Goal: Navigation & Orientation: Find specific page/section

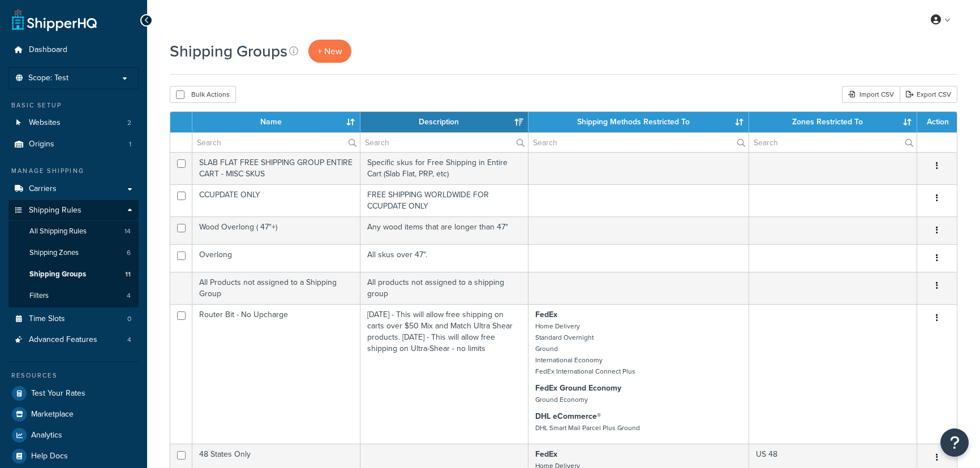
select select "15"
click at [74, 232] on span "All Shipping Rules" at bounding box center [57, 232] width 57 height 10
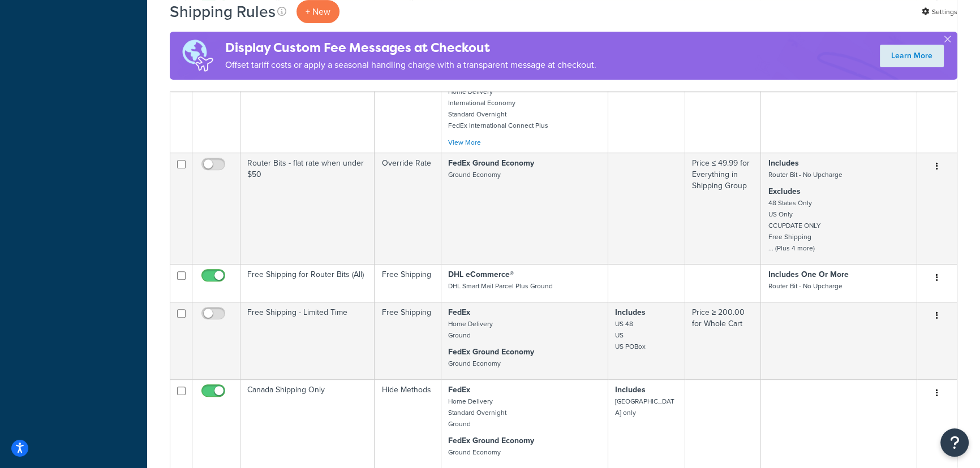
scroll to position [617, 0]
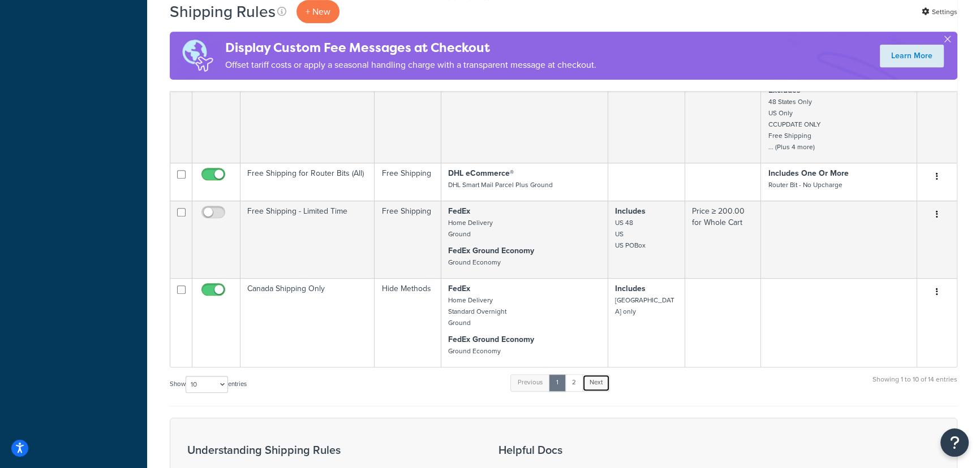
click at [602, 391] on link "Next" at bounding box center [596, 382] width 28 height 17
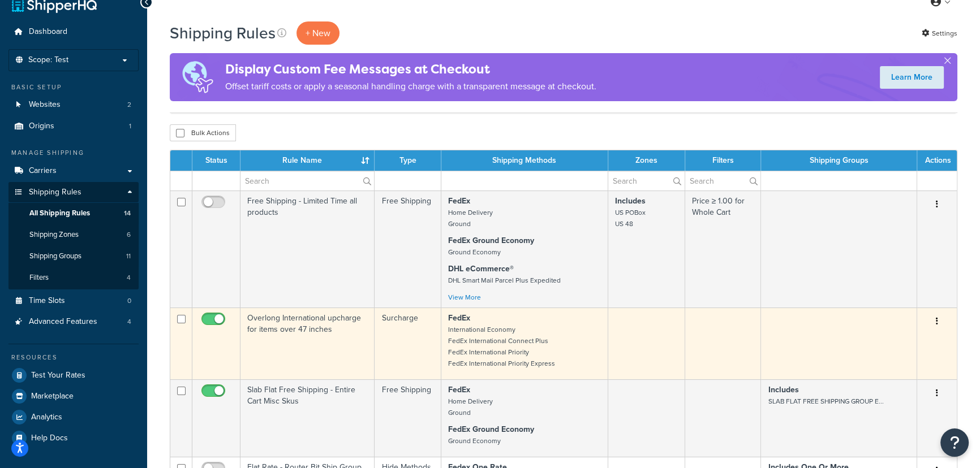
scroll to position [0, 0]
